Goal: Navigation & Orientation: Find specific page/section

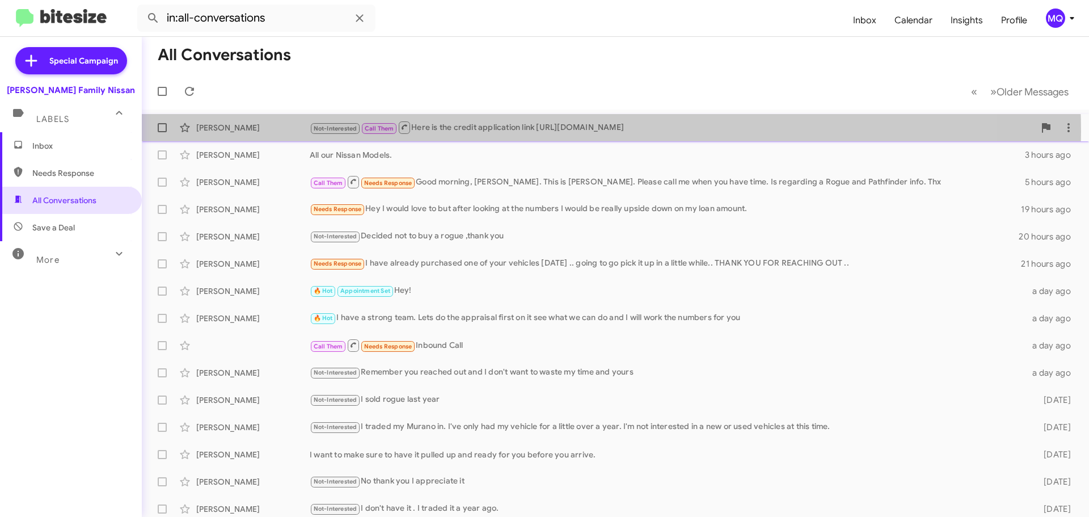
click at [534, 132] on div "Not-Interested Call Them Here is the credit application link [URL][DOMAIN_NAME]" at bounding box center [672, 127] width 725 height 14
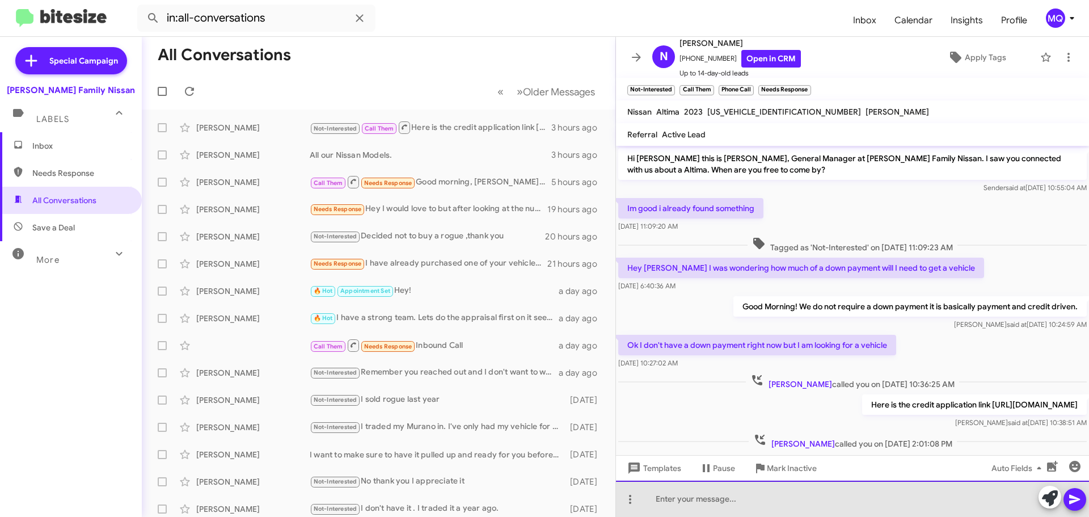
click at [741, 495] on div at bounding box center [852, 498] width 473 height 36
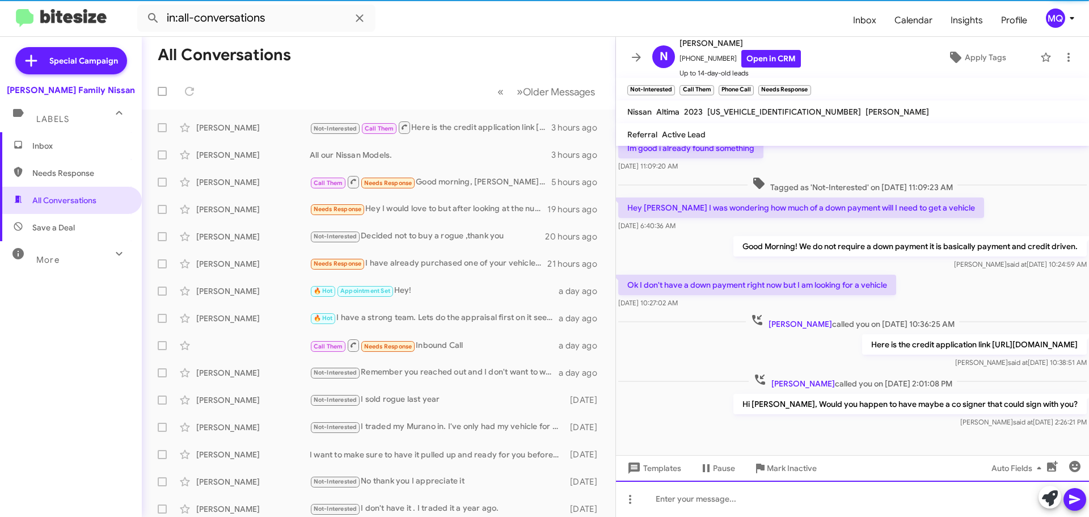
scroll to position [64, 0]
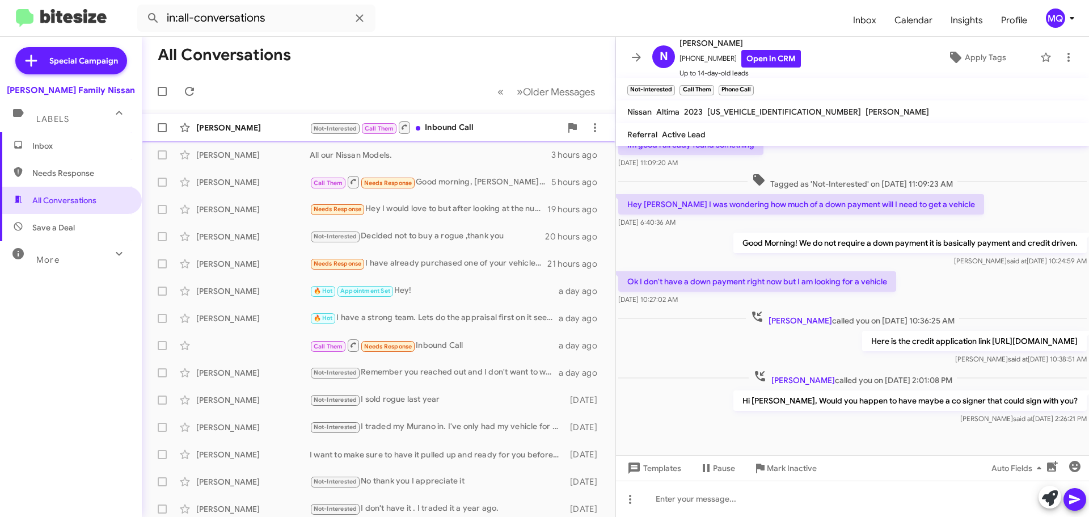
click at [275, 134] on div "[PERSON_NAME] Not-Interested Call Them Inbound Call 25 minutes ago" at bounding box center [378, 127] width 455 height 23
click at [61, 180] on span "Needs Response" at bounding box center [71, 172] width 142 height 27
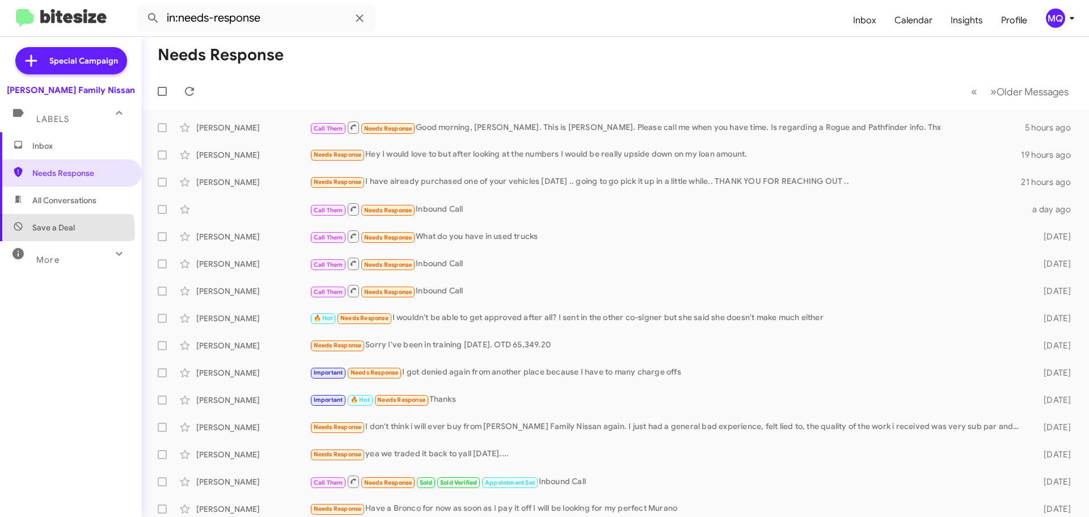
click at [59, 231] on span "Save a Deal" at bounding box center [53, 227] width 43 height 11
type input "in:not-interested"
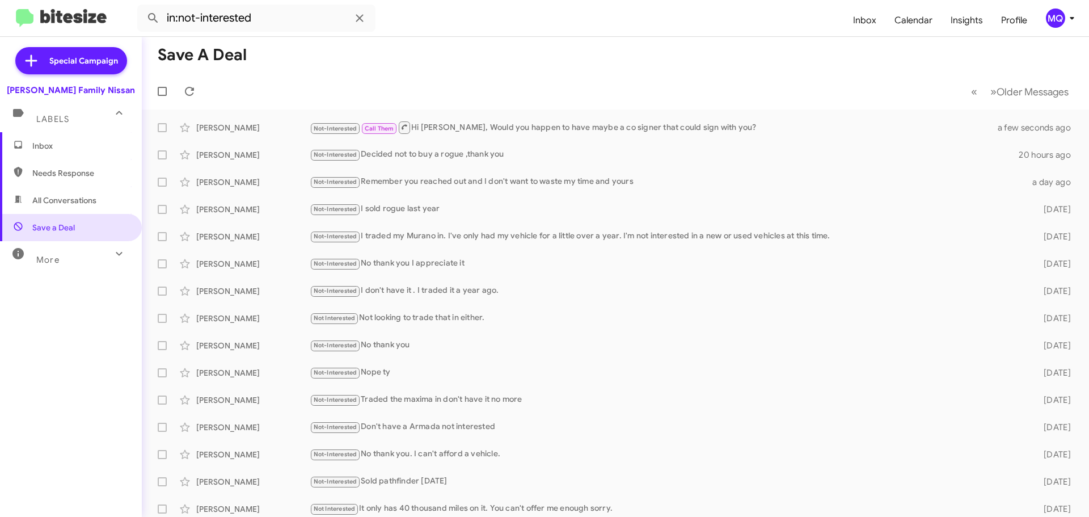
click at [64, 255] on div "More" at bounding box center [59, 254] width 101 height 21
click at [50, 153] on span "Inbox" at bounding box center [71, 145] width 142 height 27
